Goal: Check status: Verify the current state of an ongoing process or item

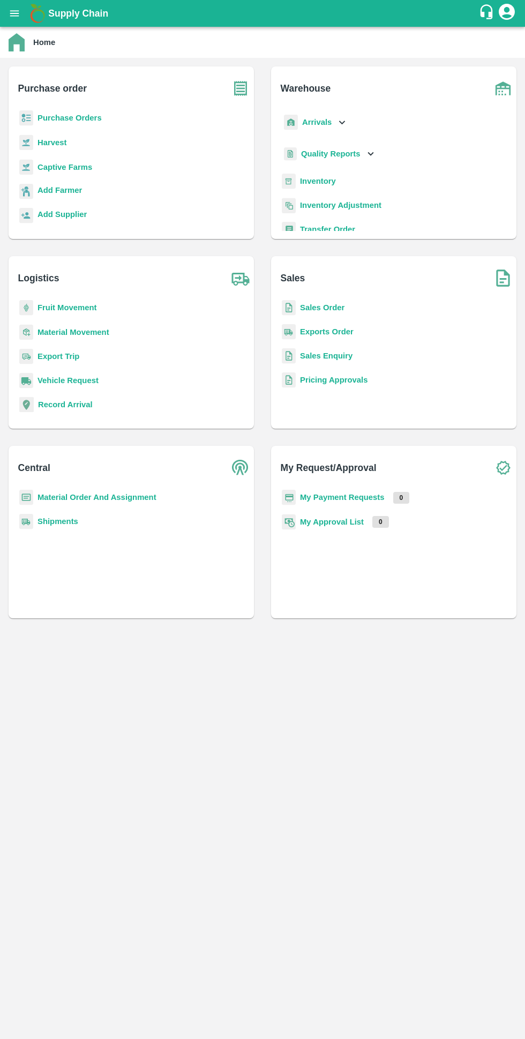
click at [62, 118] on b "Purchase Orders" at bounding box center [69, 118] width 64 height 9
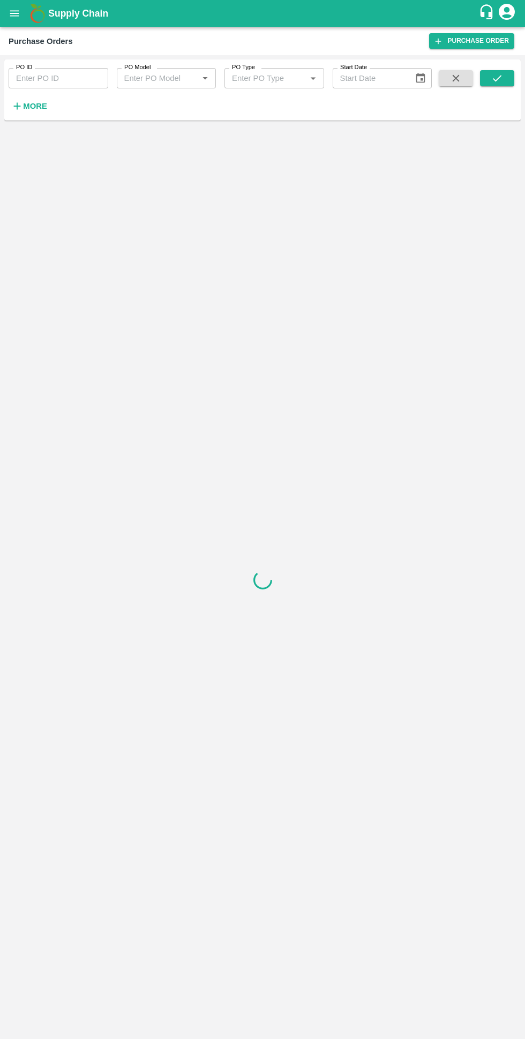
click at [29, 112] on h6 "More" at bounding box center [35, 106] width 24 height 14
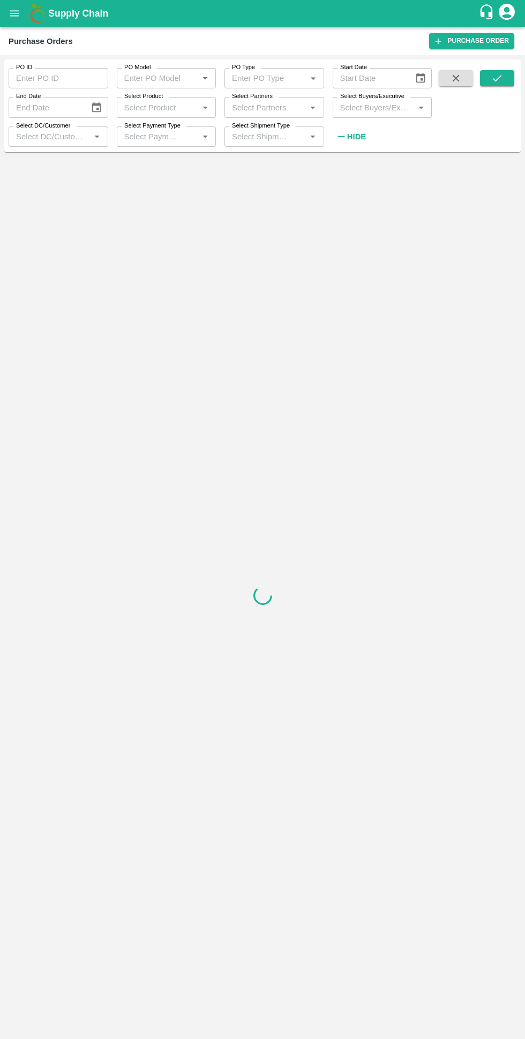
click at [356, 137] on strong "Hide" at bounding box center [356, 136] width 19 height 9
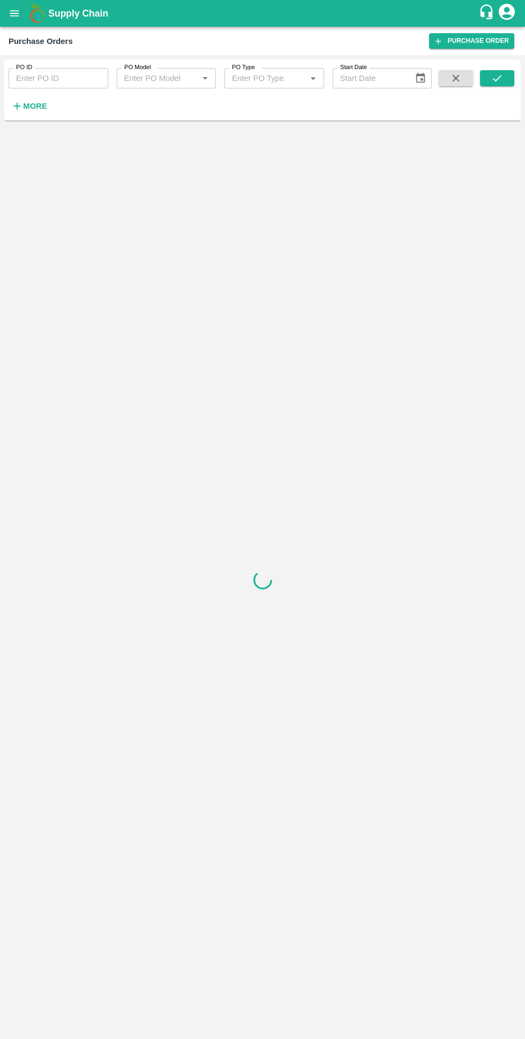
click at [32, 110] on strong "More" at bounding box center [35, 106] width 24 height 9
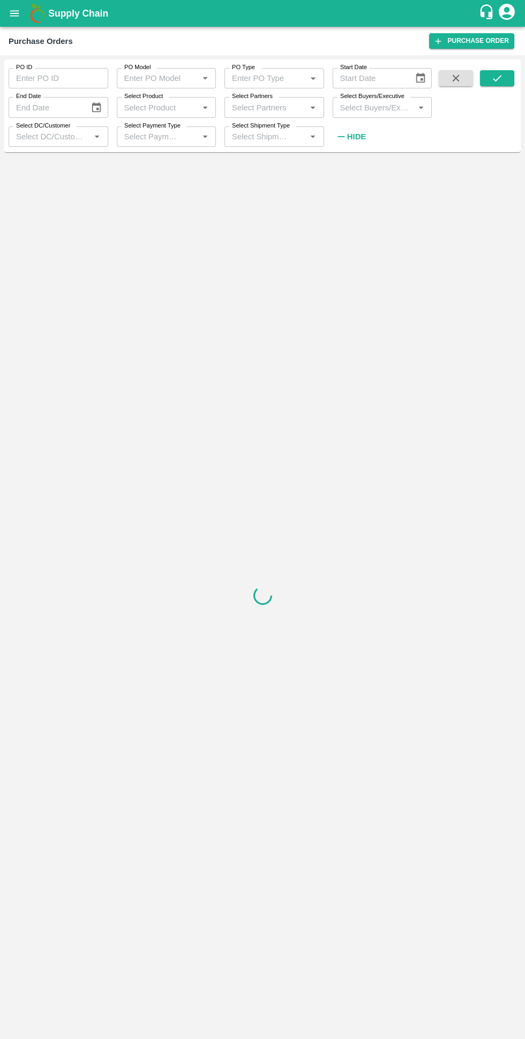
click at [366, 109] on input "Select Buyers/Executive" at bounding box center [374, 107] width 76 height 14
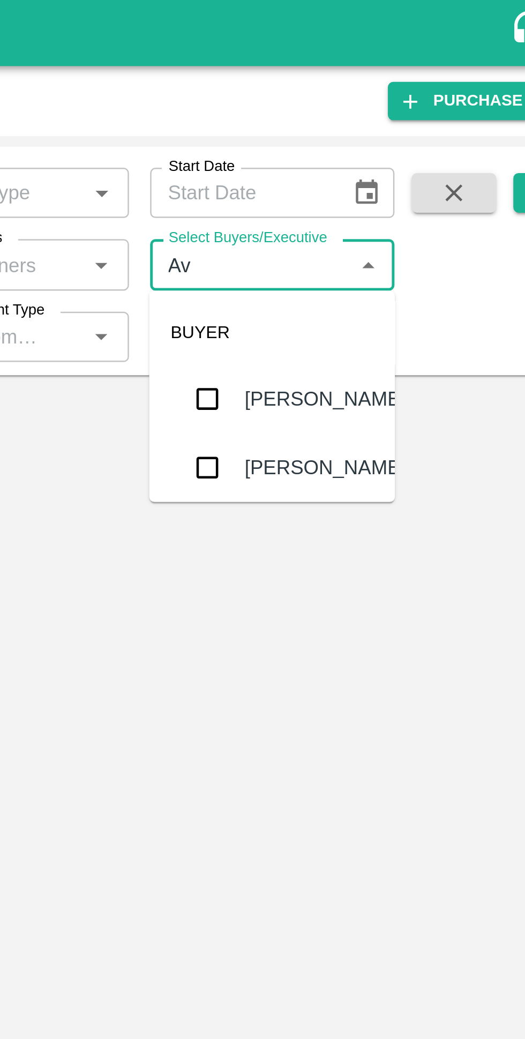
type input "Avinash"
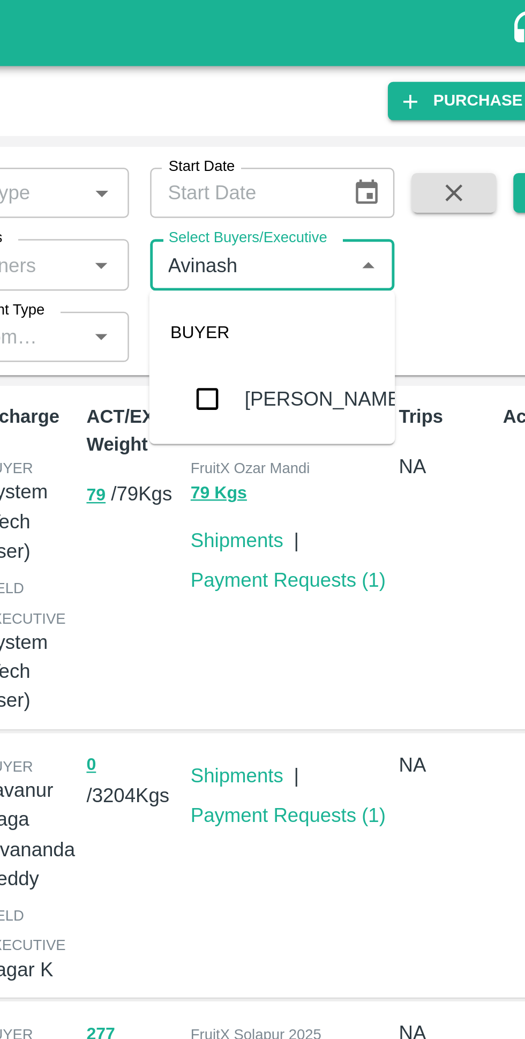
click at [353, 157] on input "checkbox" at bounding box center [355, 161] width 21 height 21
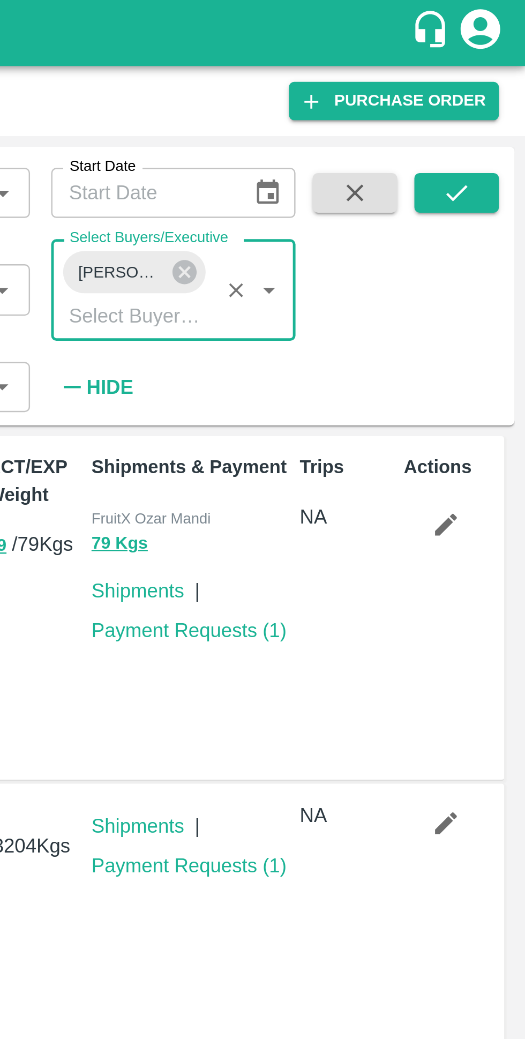
click at [497, 76] on icon "submit" at bounding box center [497, 78] width 12 height 12
